Goal: Task Accomplishment & Management: Manage account settings

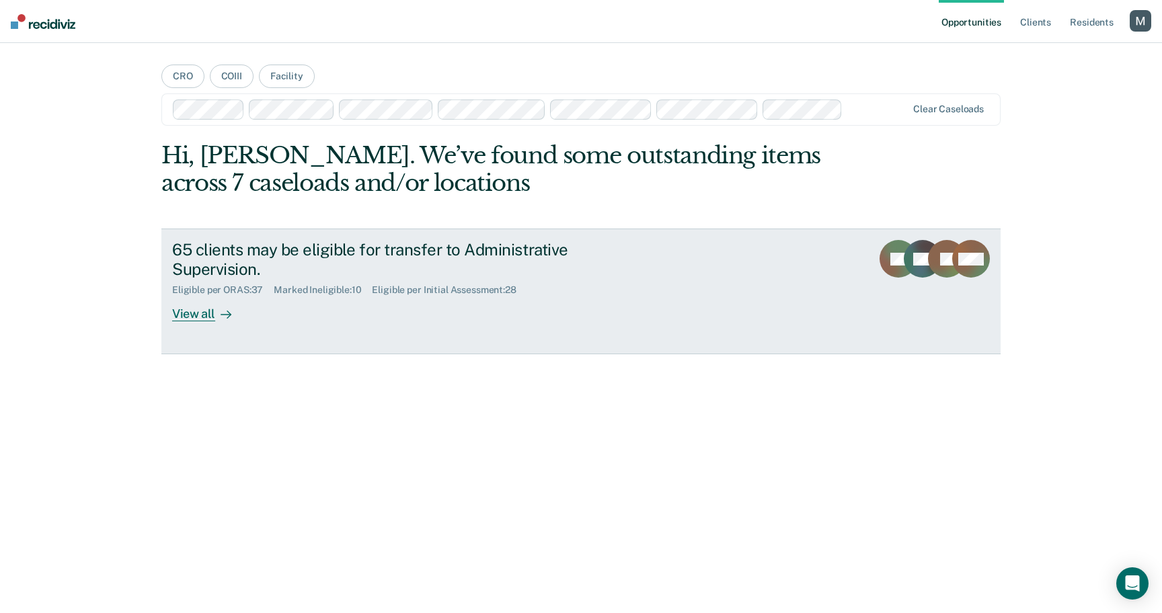
click at [196, 312] on div "View all" at bounding box center [209, 309] width 75 height 26
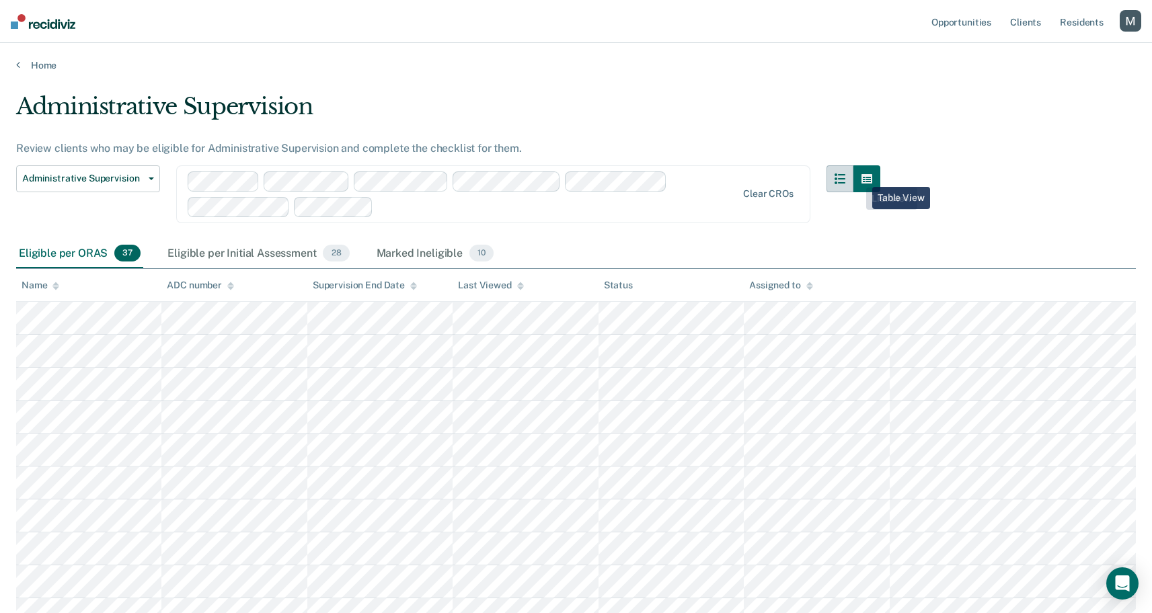
click at [845, 178] on icon "button" at bounding box center [840, 179] width 11 height 11
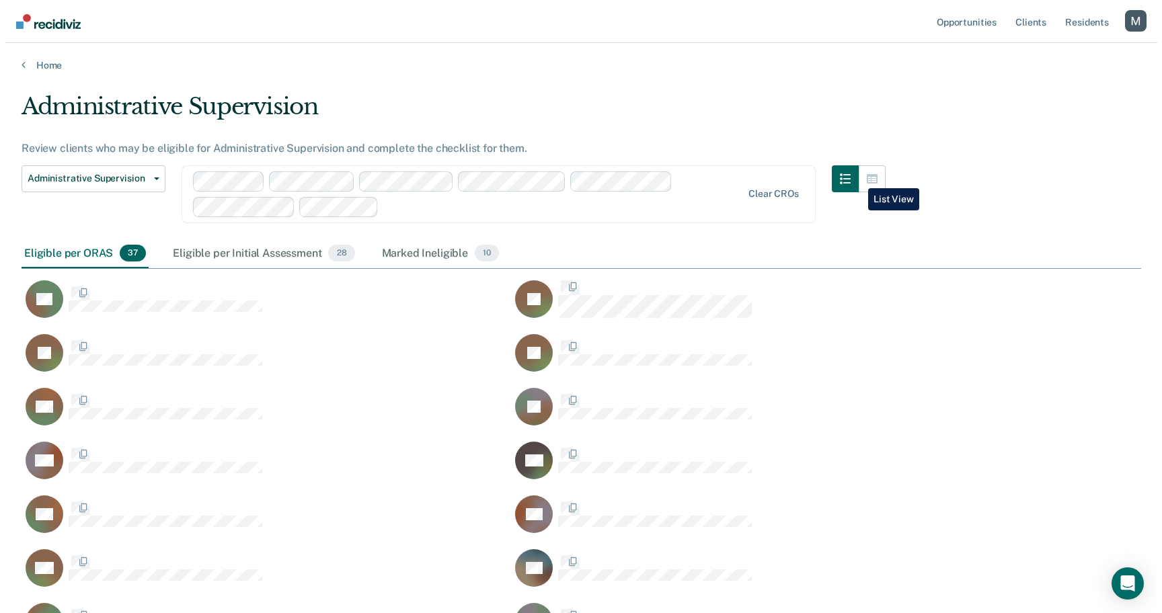
scroll to position [1194, 1110]
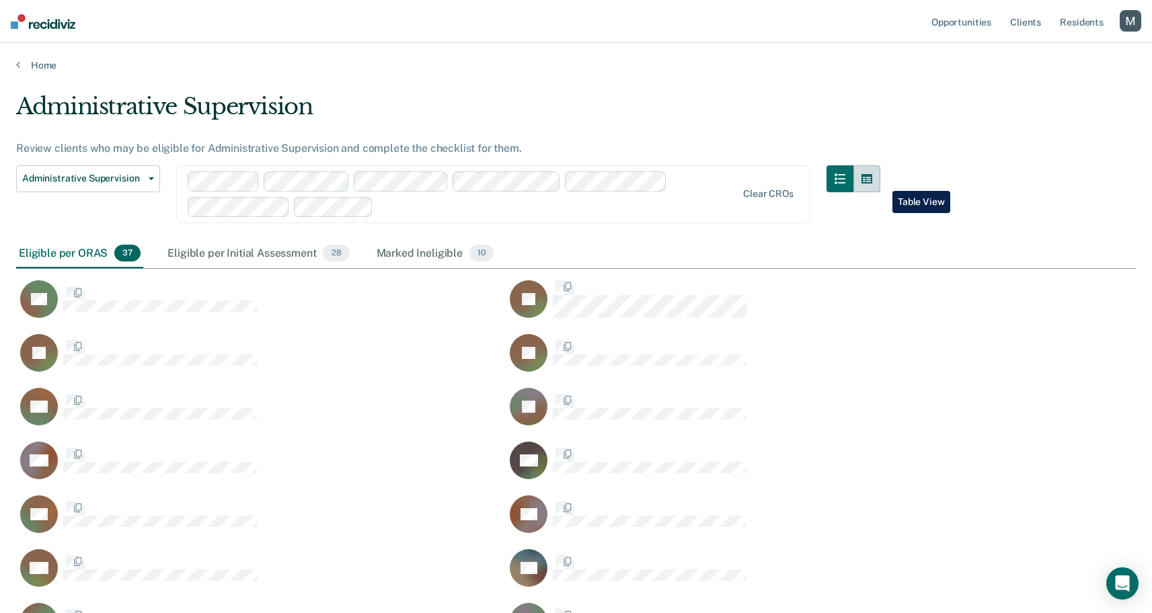
click at [880, 181] on button "button" at bounding box center [866, 178] width 27 height 27
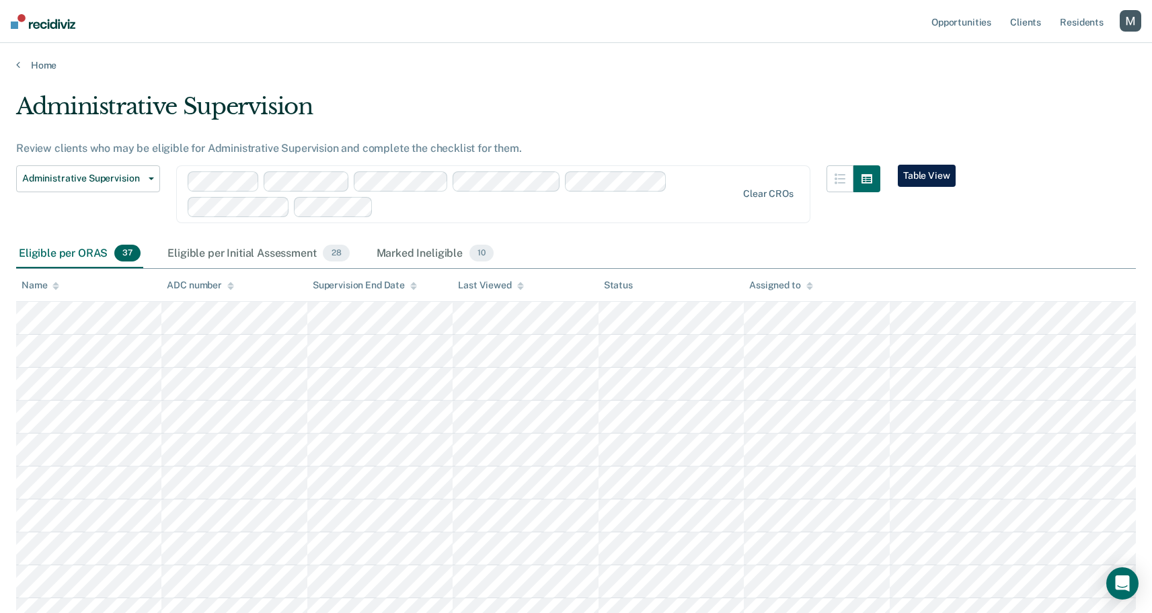
click at [1134, 20] on div "button" at bounding box center [1131, 21] width 22 height 22
click at [1045, 53] on link "Profile" at bounding box center [1076, 54] width 108 height 11
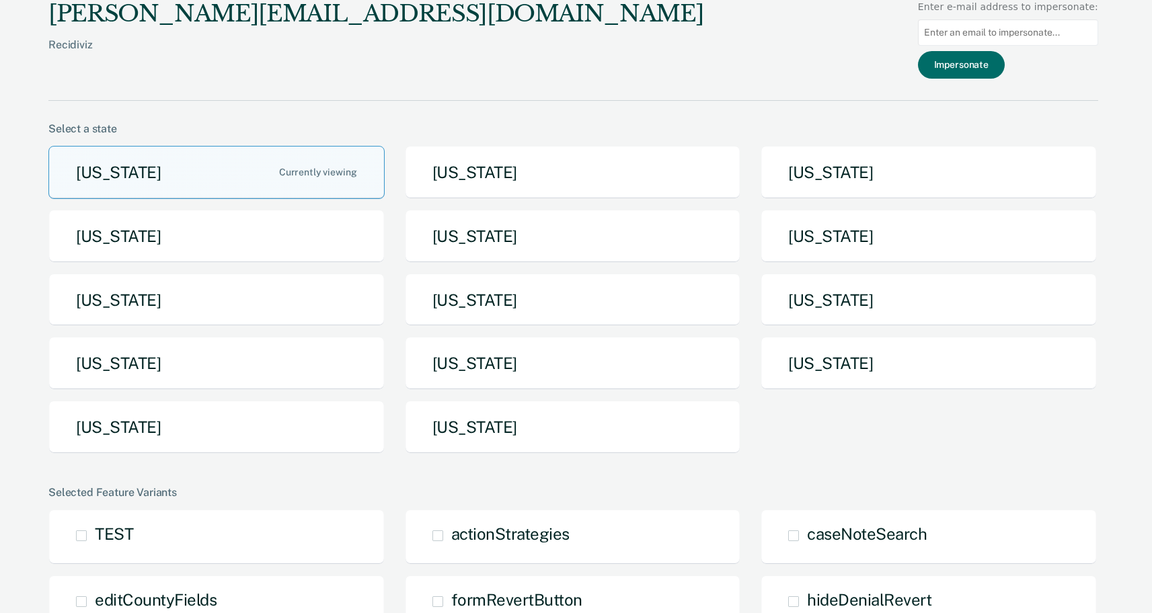
click at [995, 38] on input at bounding box center [1008, 33] width 180 height 26
paste input "[EMAIL_ADDRESS][DOMAIN_NAME]"
click at [1034, 32] on input "[EMAIL_ADDRESS][DOMAIN_NAME]" at bounding box center [1008, 33] width 180 height 26
type input "[EMAIL_ADDRESS][DOMAIN_NAME]"
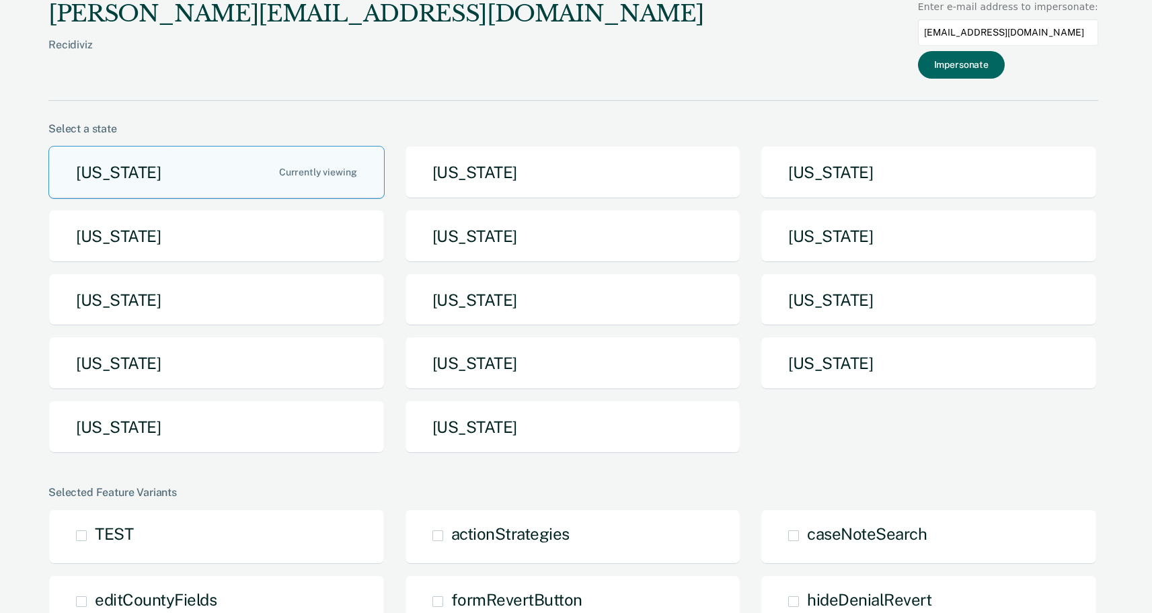
click at [997, 69] on button "Impersonate" at bounding box center [961, 65] width 87 height 28
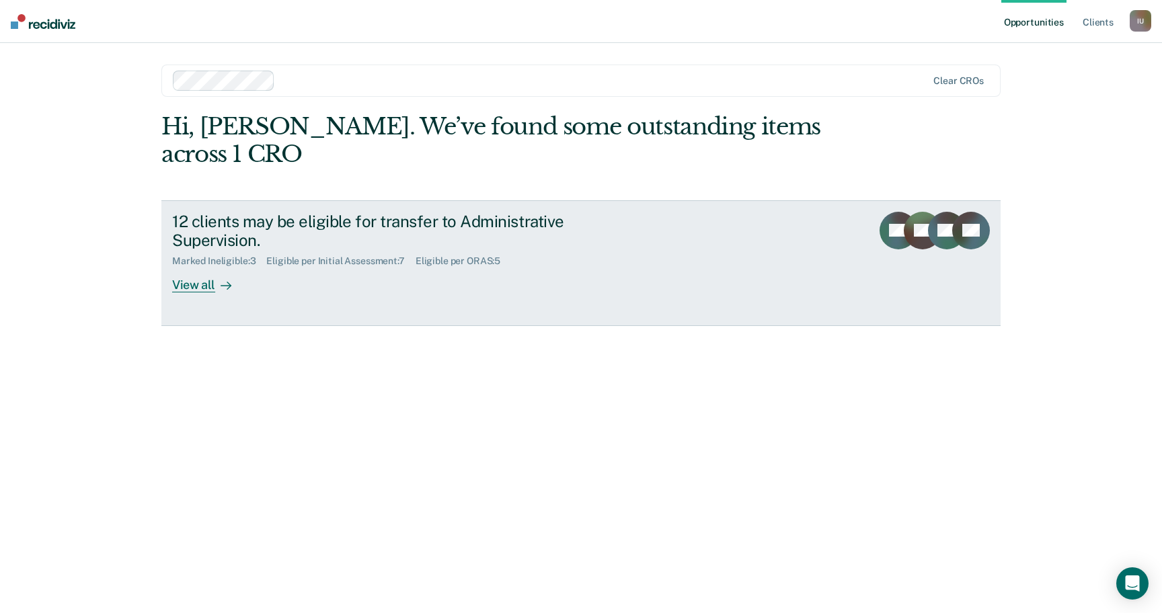
click at [561, 227] on div "12 clients may be eligible for transfer to Administrative Supervision." at bounding box center [408, 231] width 472 height 39
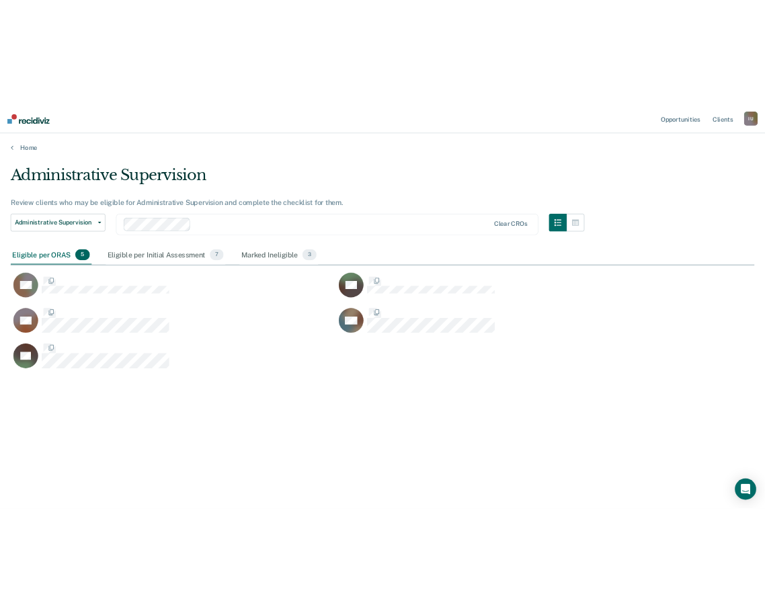
scroll to position [410, 1120]
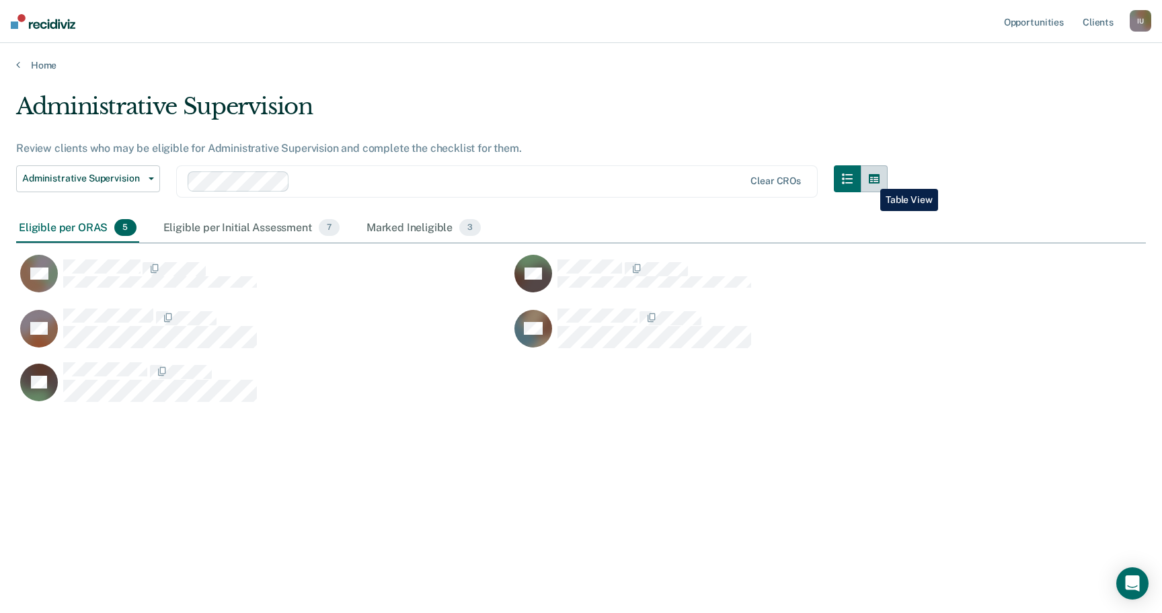
click at [870, 179] on icon "button" at bounding box center [874, 179] width 11 height 11
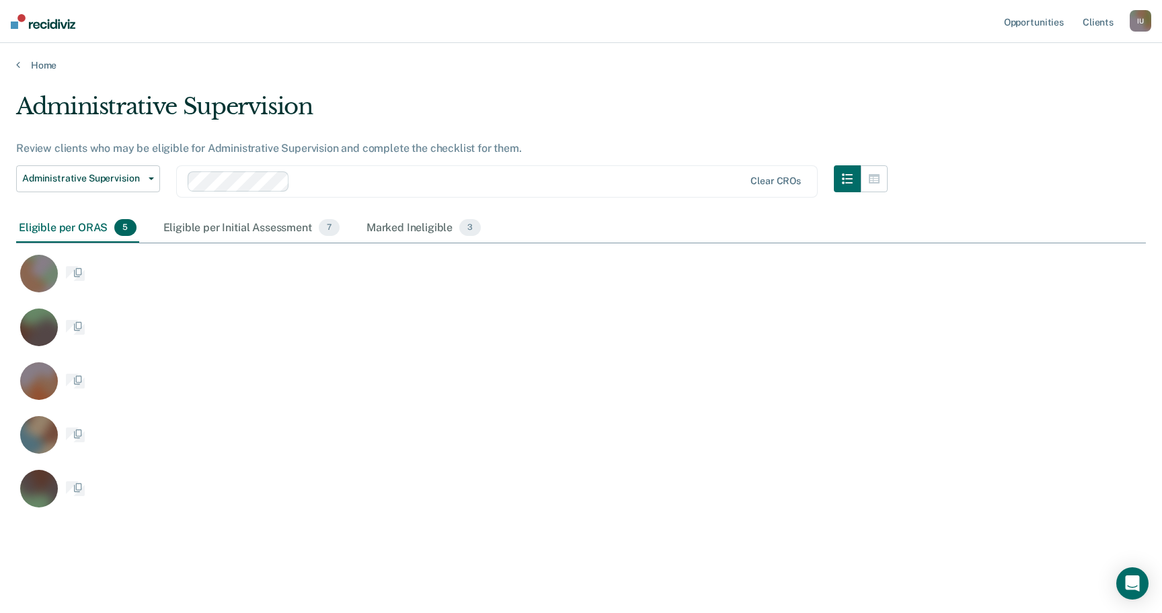
scroll to position [10, 11]
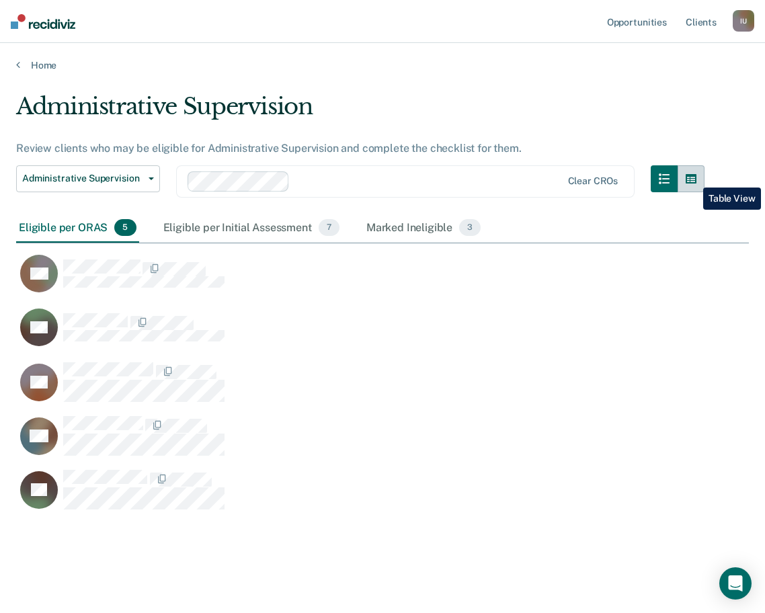
click at [693, 178] on button "button" at bounding box center [691, 178] width 27 height 27
click at [667, 179] on button "button" at bounding box center [664, 178] width 27 height 27
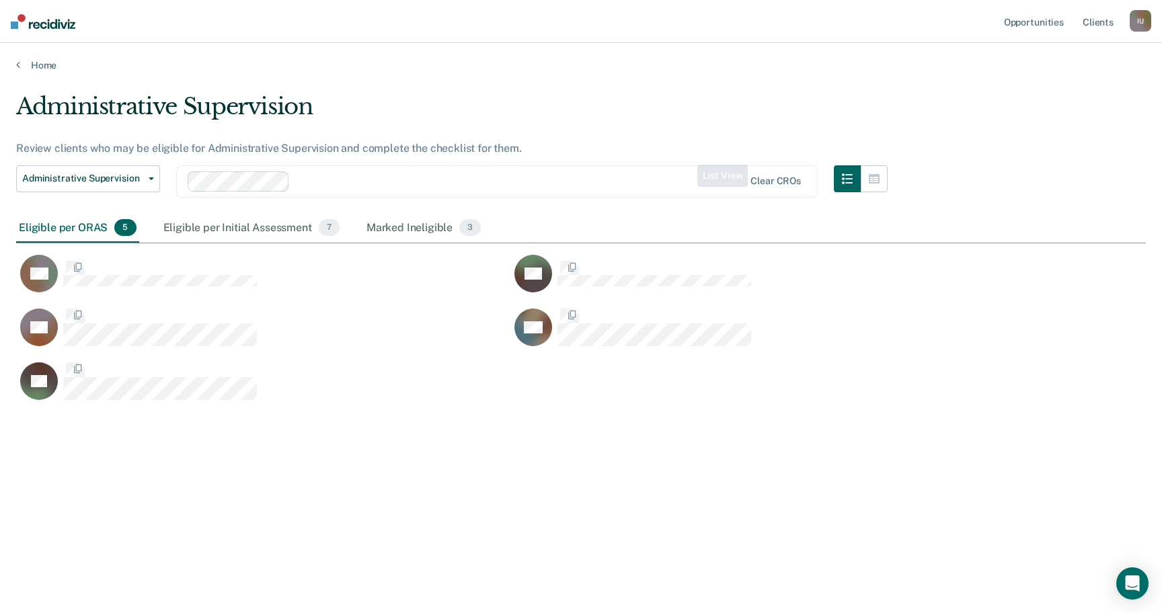
scroll to position [410, 1120]
click at [1146, 13] on div "I U" at bounding box center [1141, 21] width 22 height 22
click at [1051, 87] on link "Log Out" at bounding box center [1086, 88] width 108 height 11
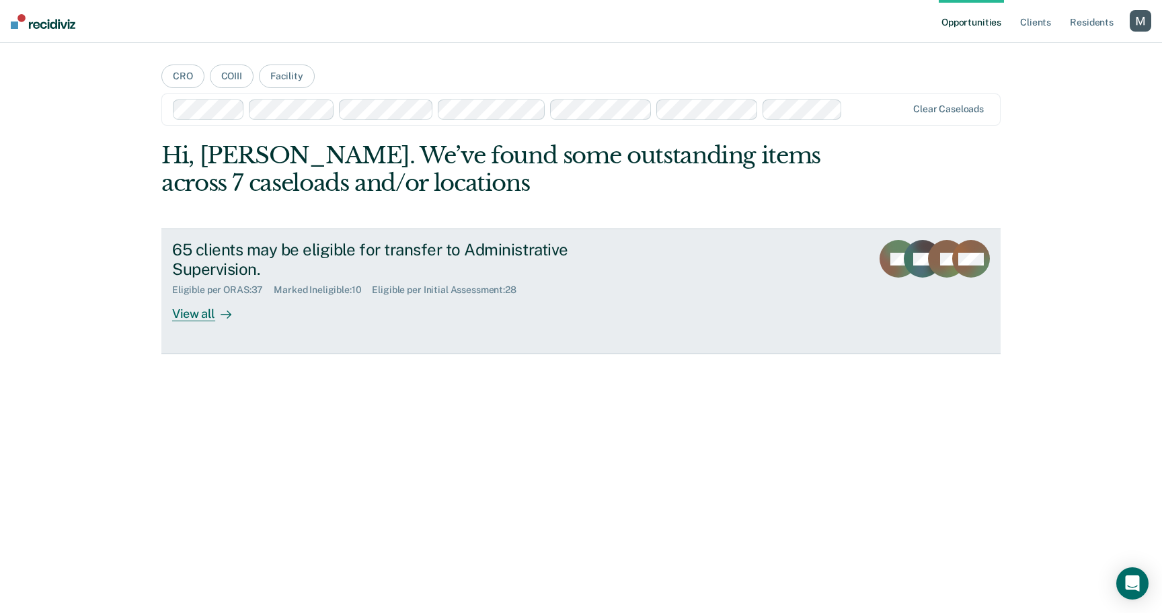
click at [242, 305] on div "View all" at bounding box center [209, 309] width 75 height 26
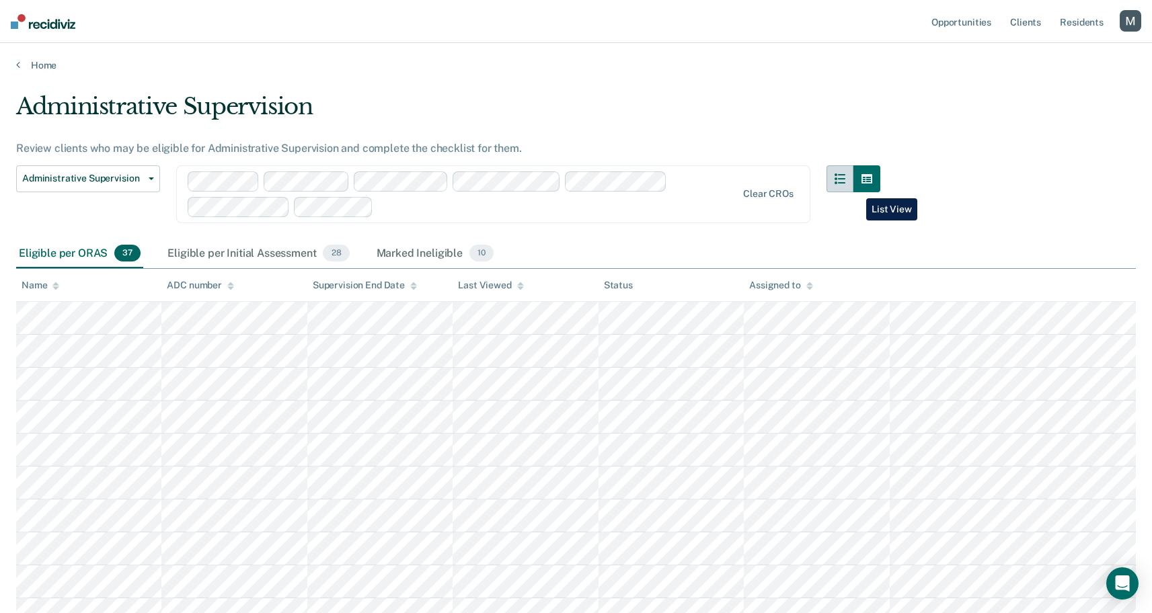
click at [853, 188] on button "button" at bounding box center [840, 178] width 27 height 27
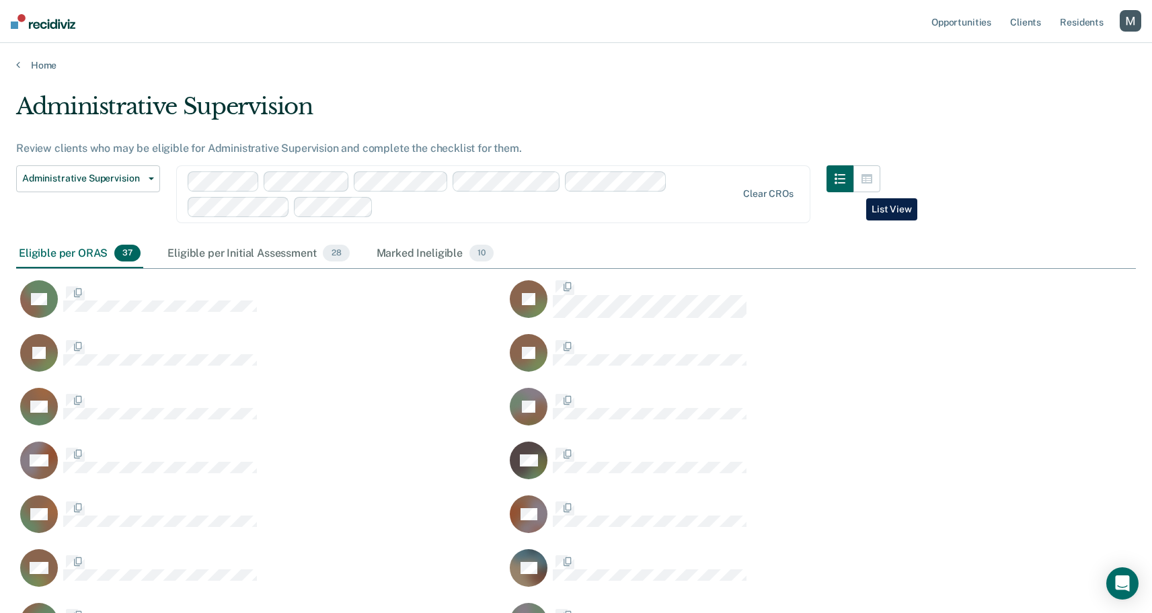
scroll to position [1194, 1110]
click at [866, 186] on button "button" at bounding box center [866, 178] width 27 height 27
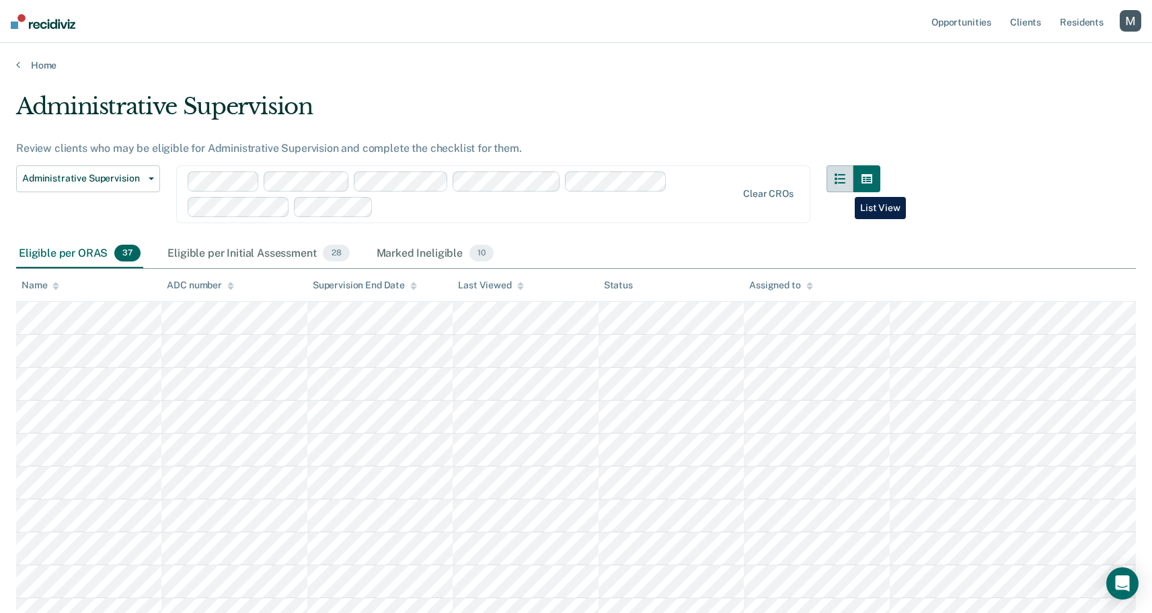
click at [845, 187] on button "button" at bounding box center [840, 178] width 27 height 27
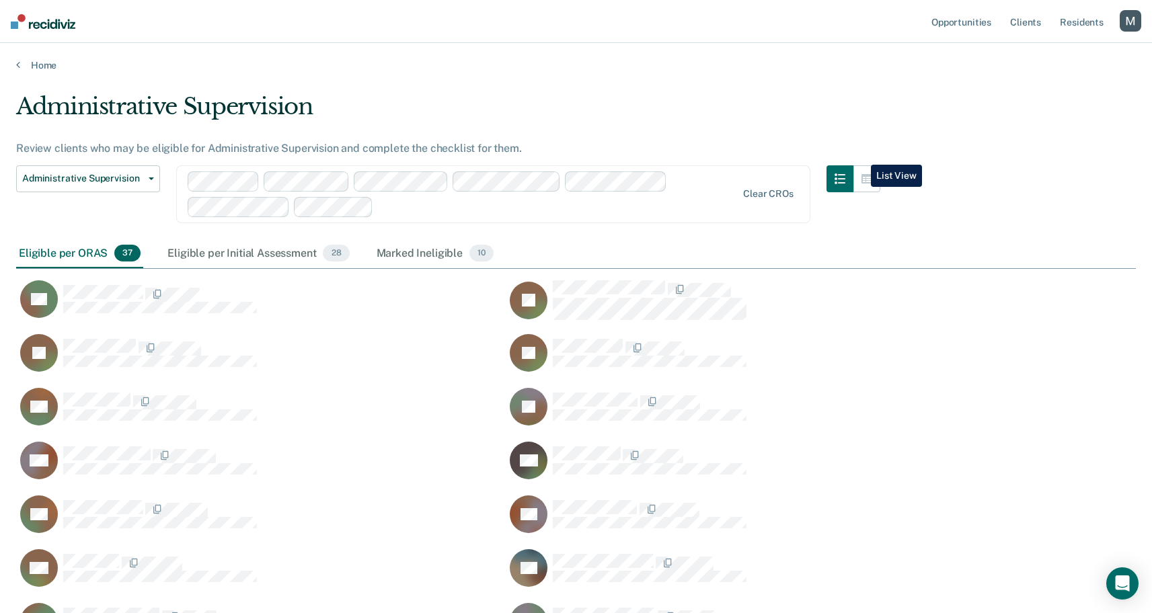
click at [1139, 13] on div "button" at bounding box center [1131, 21] width 22 height 22
click at [1060, 90] on link "Log Out" at bounding box center [1076, 88] width 108 height 11
